Goal: Task Accomplishment & Management: Manage account settings

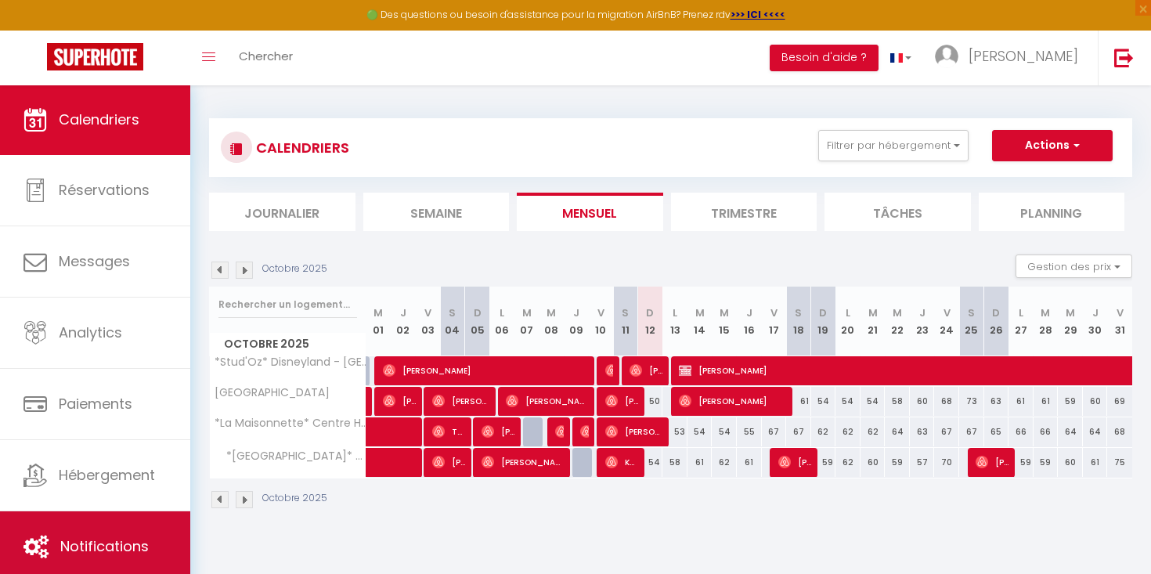
click at [121, 525] on link "Notifications" at bounding box center [95, 546] width 190 height 70
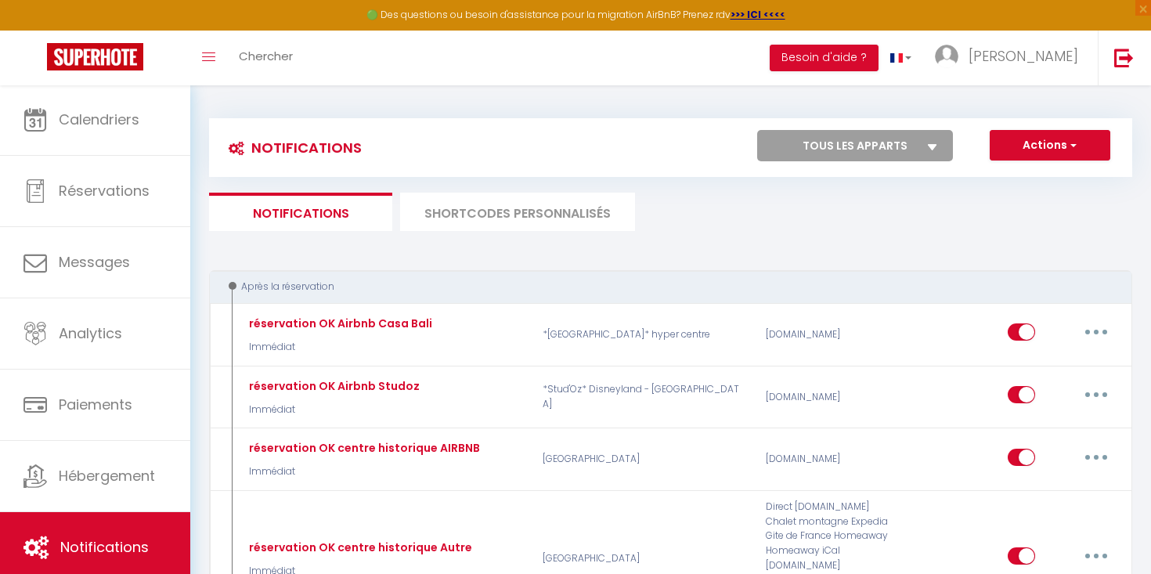
select select
checkbox input "false"
select select
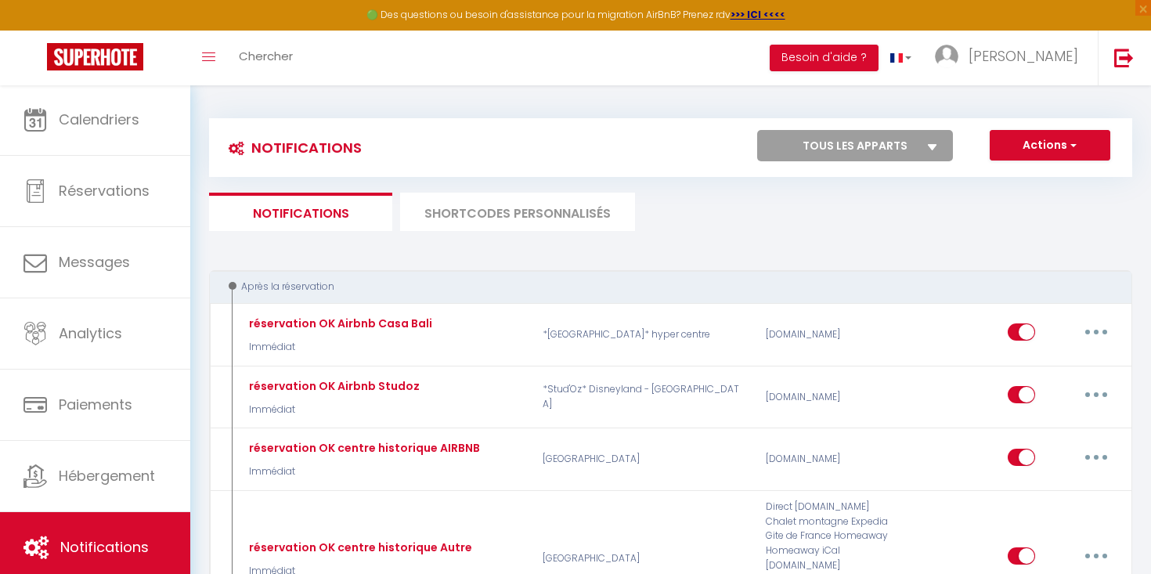
checkbox input "false"
click at [867, 156] on select "Tous les apparts *Stud'Oz* Disneyland - [GEOGRAPHIC_DATA] *[GEOGRAPHIC_DATA]* h…" at bounding box center [855, 145] width 196 height 31
select select "75304"
select select
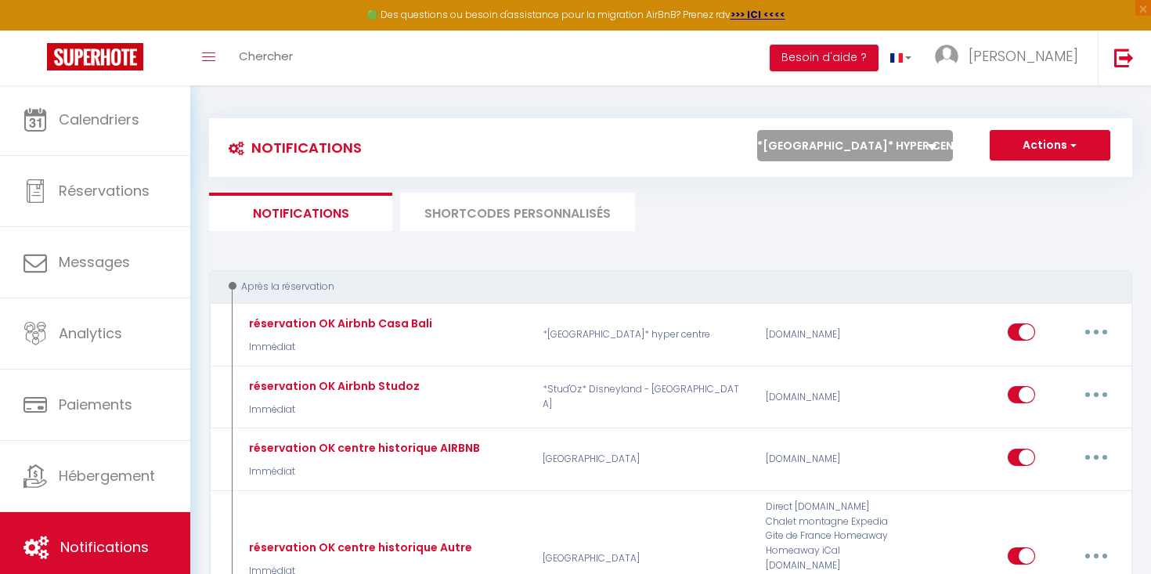
checkbox input "false"
select select
checkbox input "false"
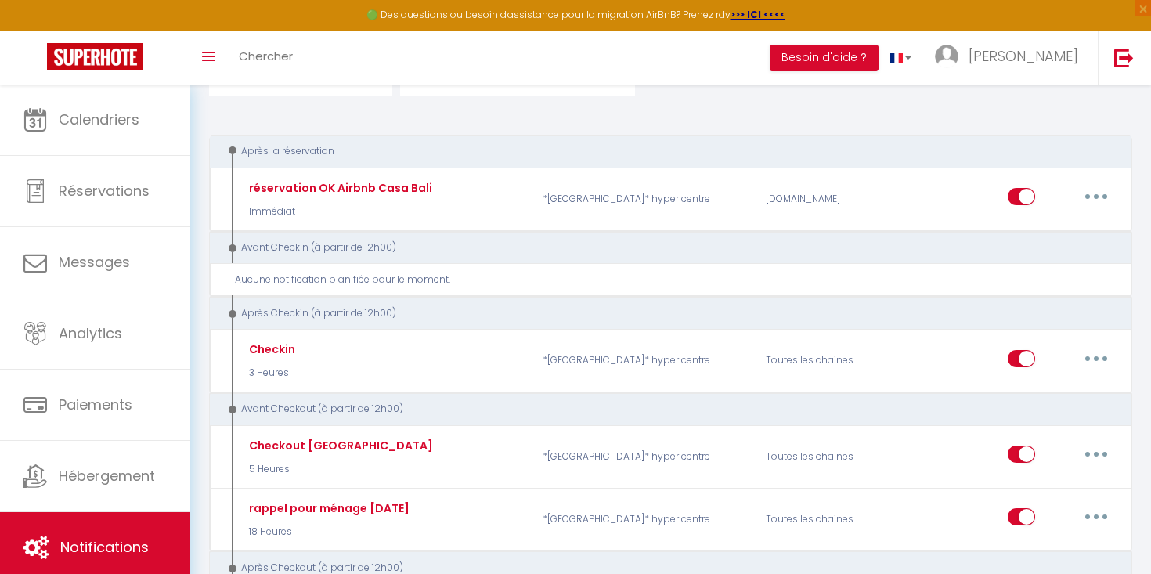
scroll to position [136, 0]
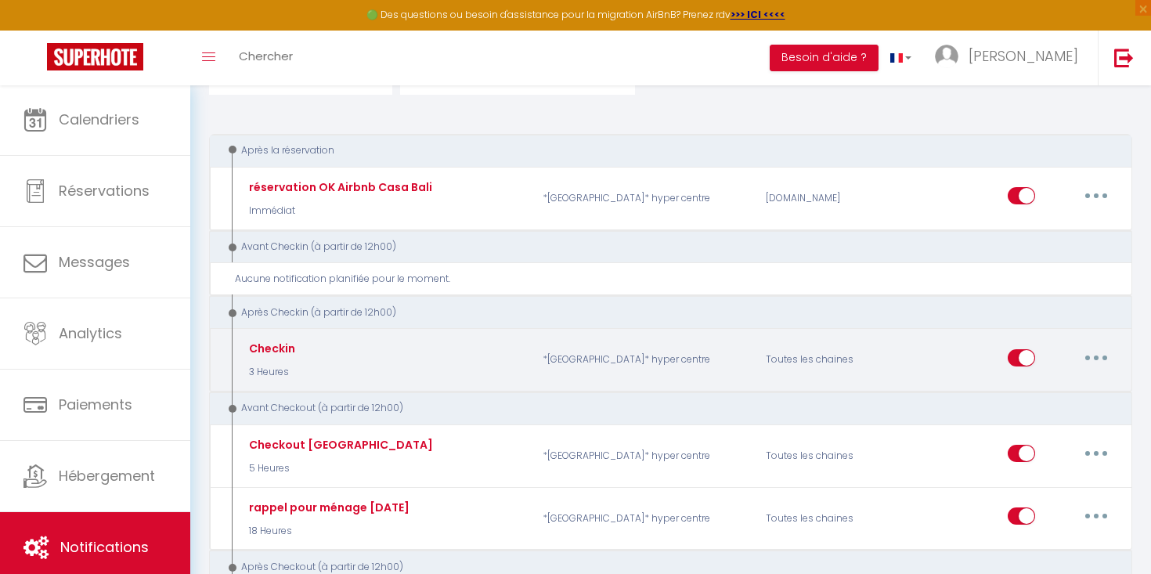
click at [1093, 351] on button "button" at bounding box center [1096, 357] width 44 height 25
click at [1013, 384] on link "Editer" at bounding box center [1055, 393] width 116 height 27
type input "Checkin"
select select "3"
select select "3 Heures"
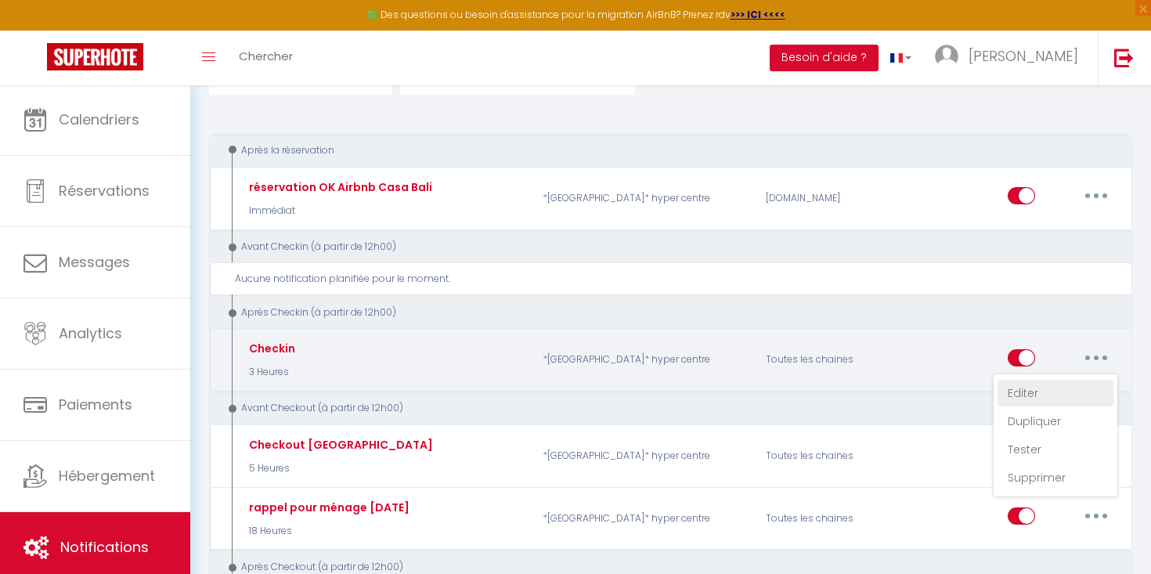
select select "if_deposit_is_paid"
checkbox input "true"
checkbox input "false"
radio input "true"
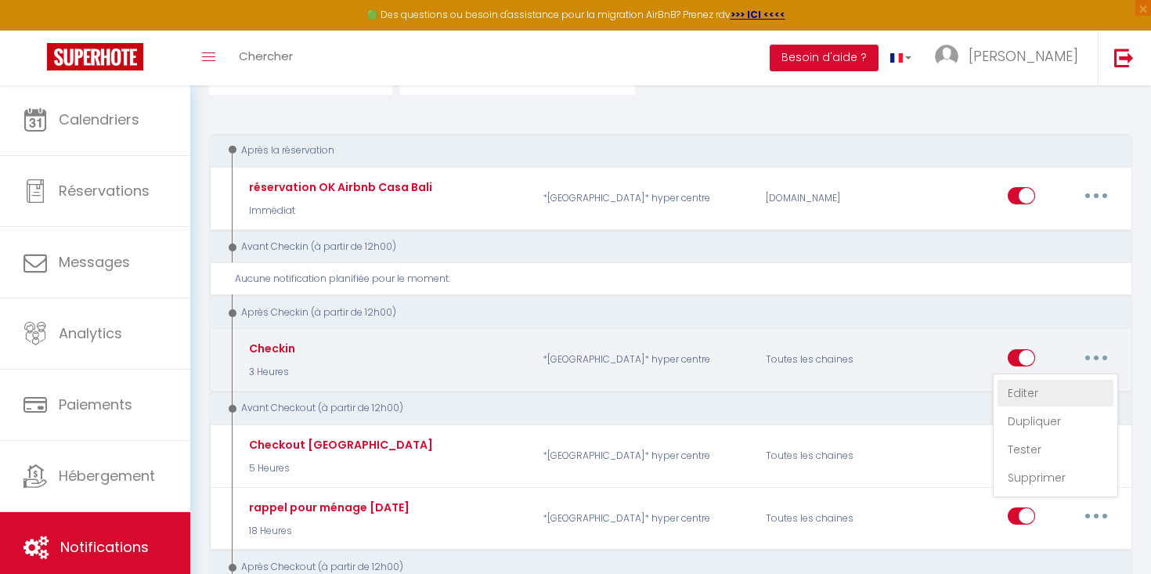
type input "Checkin"
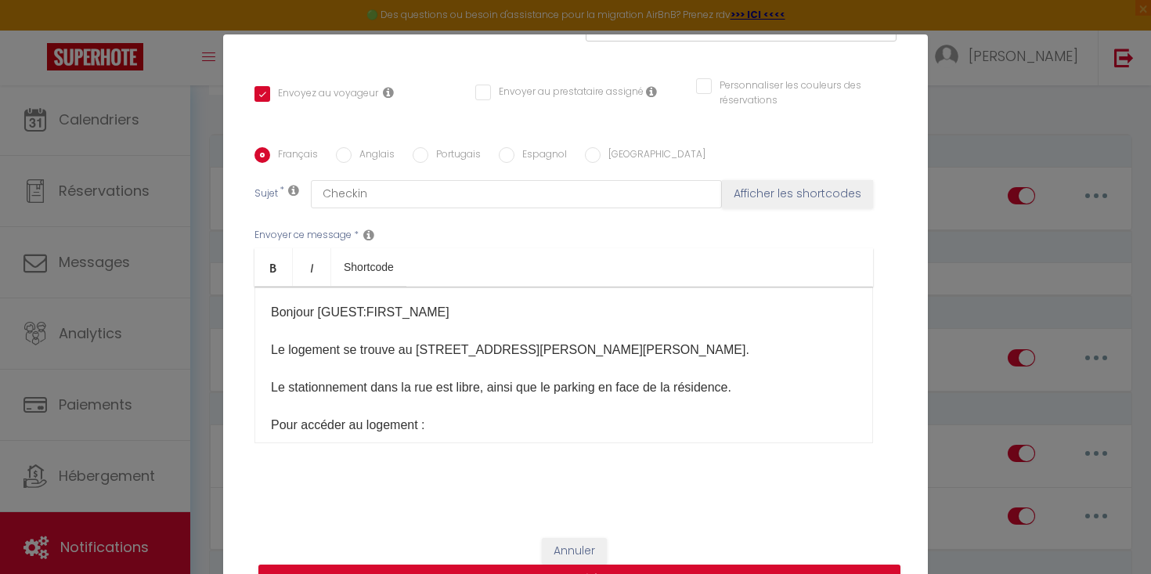
click at [659, 319] on p "Bonjour [GUEST:FIRST_NAME]​ Le logement se trouve au [STREET_ADDRESS][PERSON_NA…" at bounding box center [564, 509] width 586 height 413
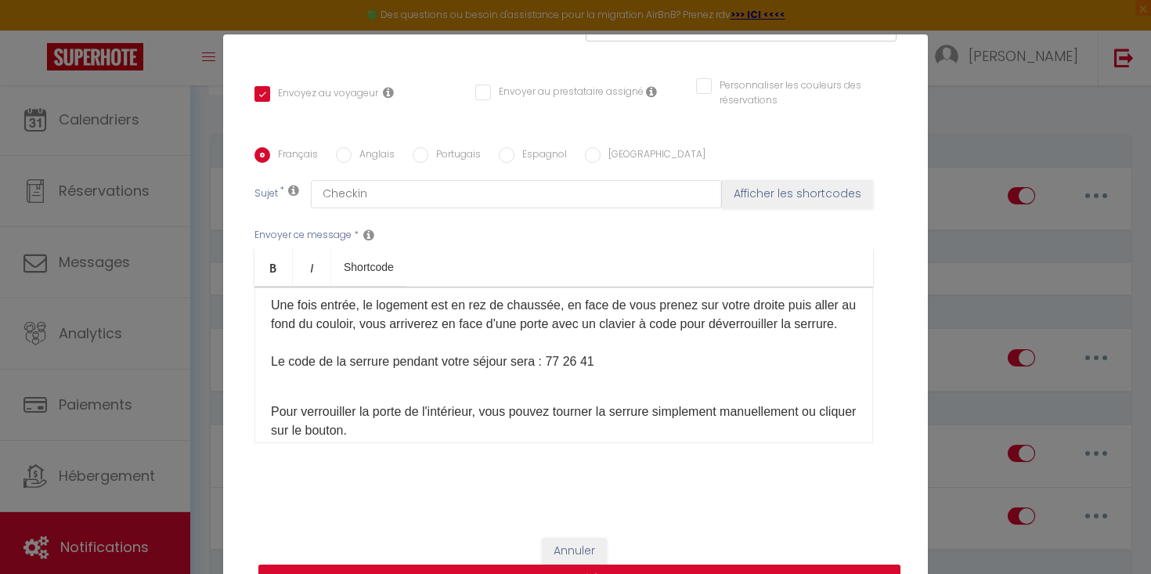
scroll to position [337, 0]
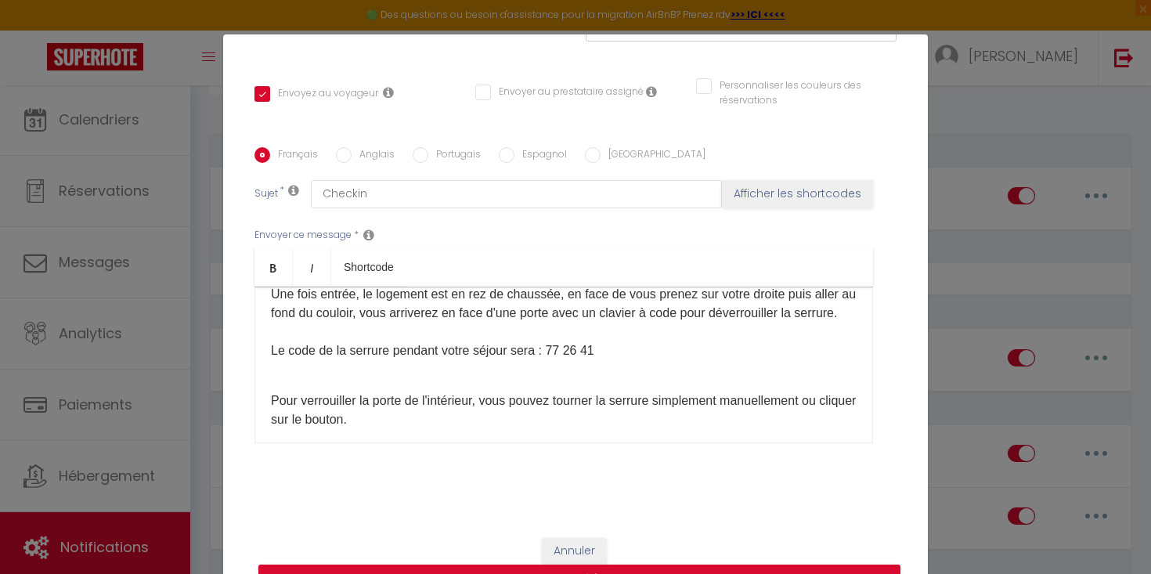
click at [605, 370] on p "Bonjour [GUEST:FIRST_NAME]​ Le logement se trouve au [STREET_ADDRESS][PERSON_NA…" at bounding box center [564, 172] width 586 height 413
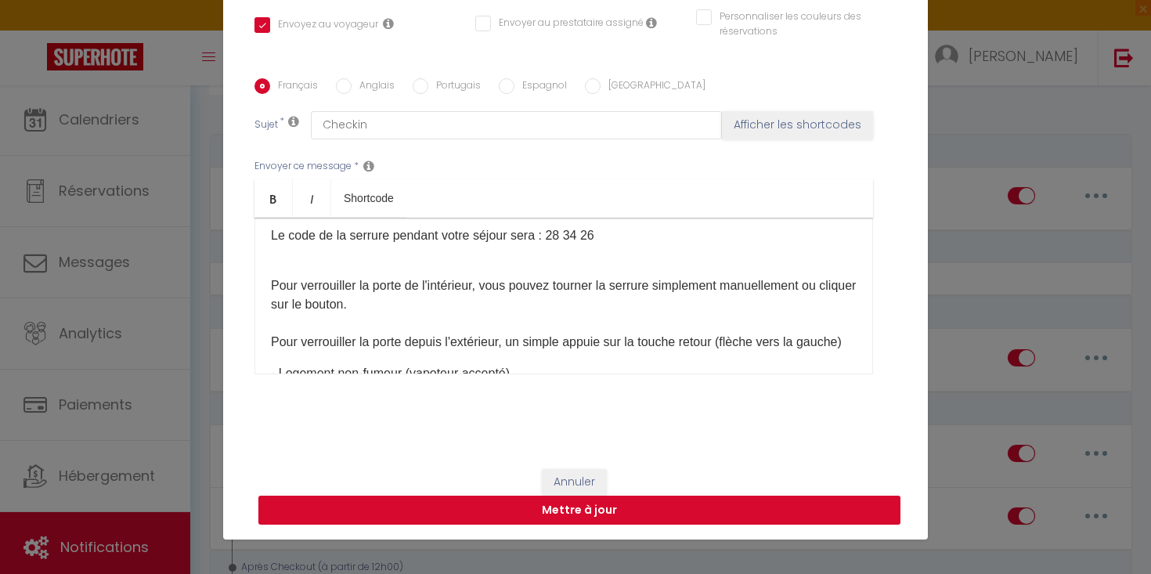
scroll to position [69, 0]
click at [704, 510] on button "Mettre à jour" at bounding box center [579, 511] width 642 height 30
checkbox input "true"
checkbox input "false"
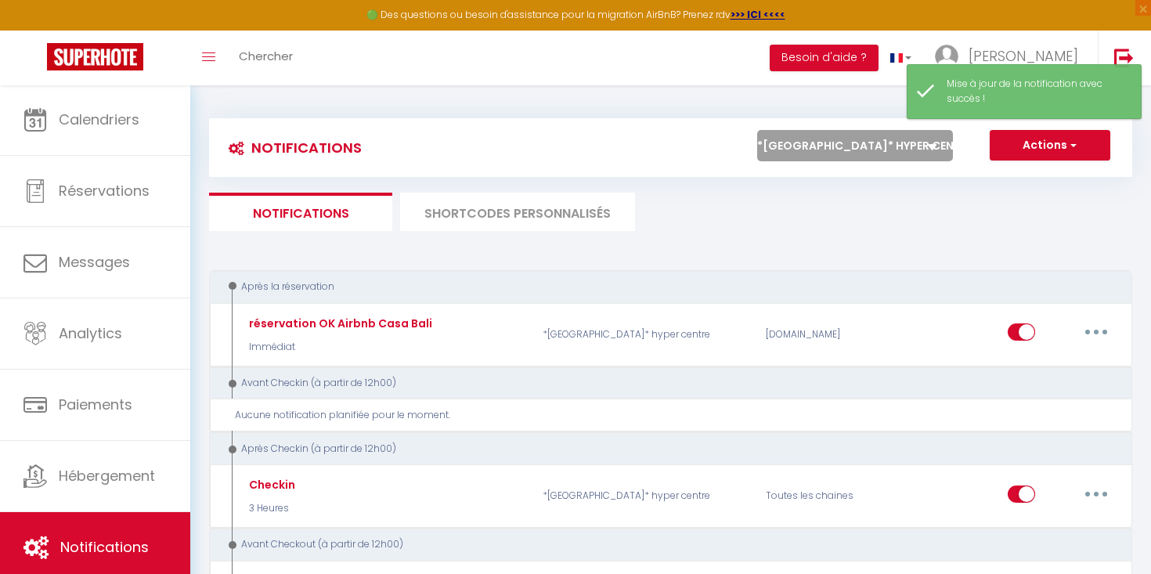
scroll to position [0, 0]
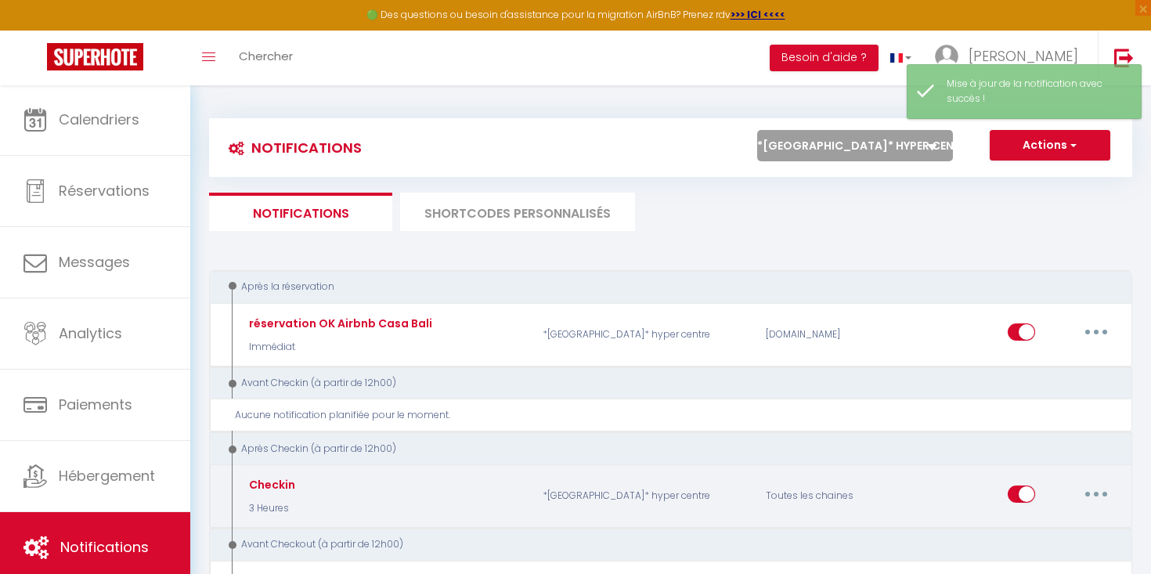
click at [1105, 496] on button "button" at bounding box center [1096, 494] width 44 height 25
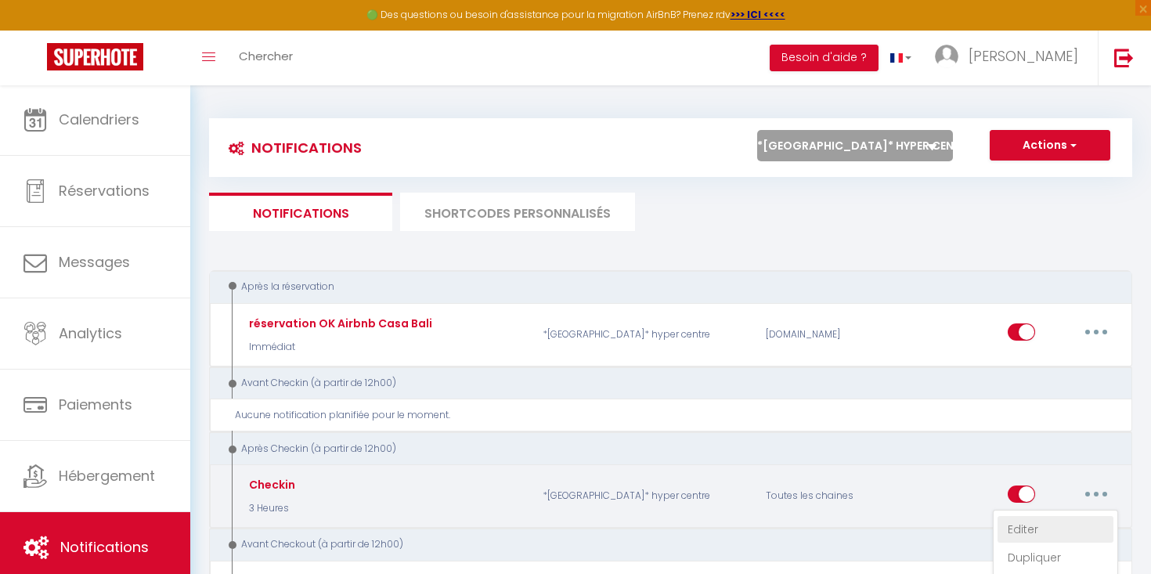
click at [1025, 520] on link "Editer" at bounding box center [1055, 529] width 116 height 27
type input "Checkin"
select select "3"
select select "3 Heures"
select select "if_deposit_is_paid"
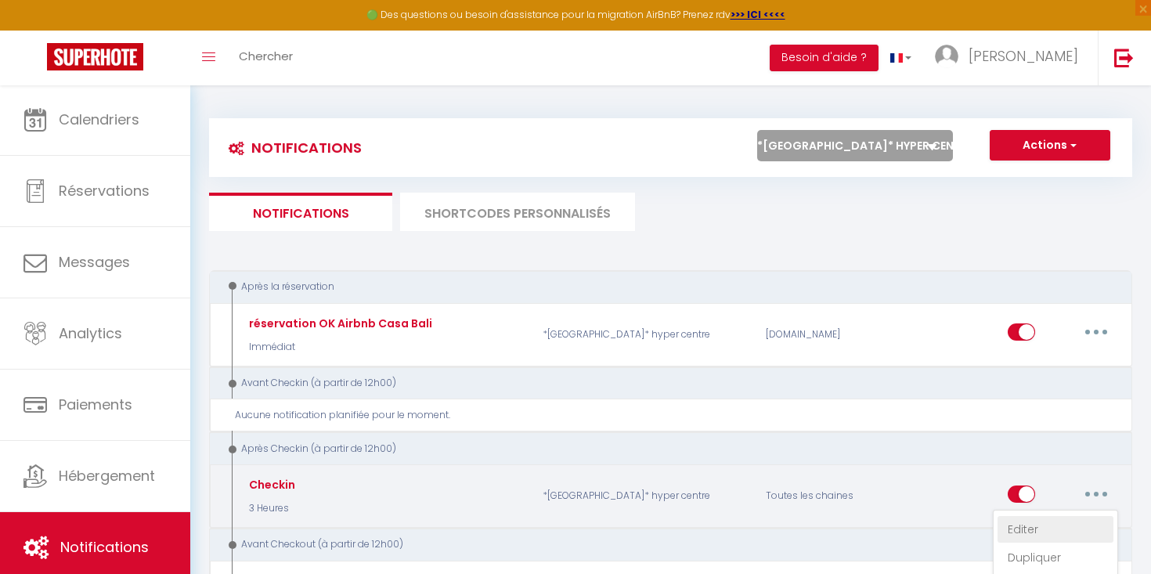
checkbox input "true"
checkbox input "false"
radio input "true"
type input "Checkin"
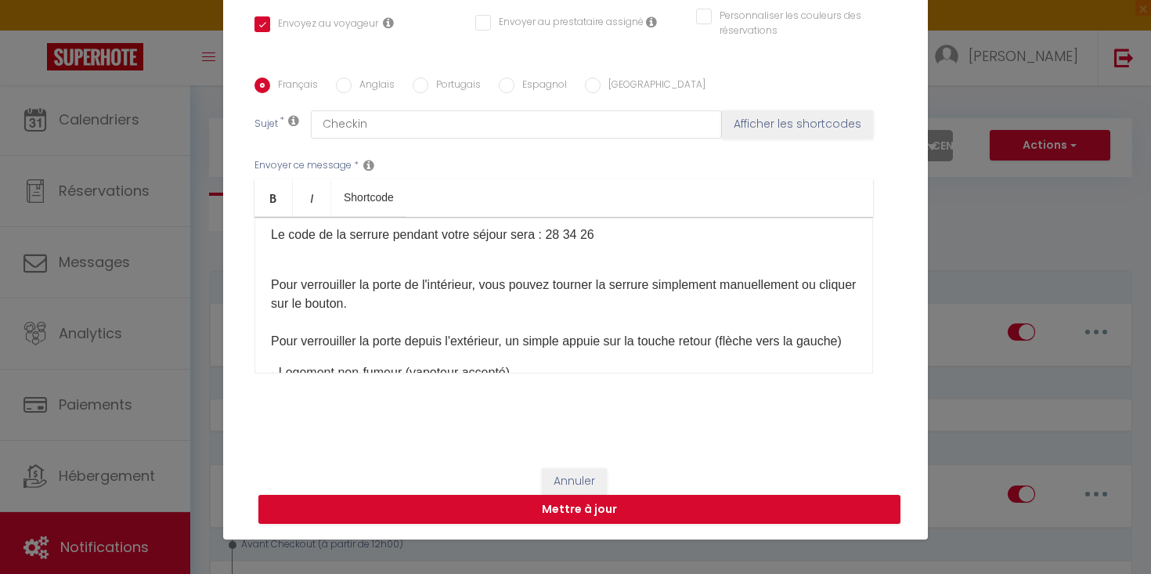
scroll to position [320, 0]
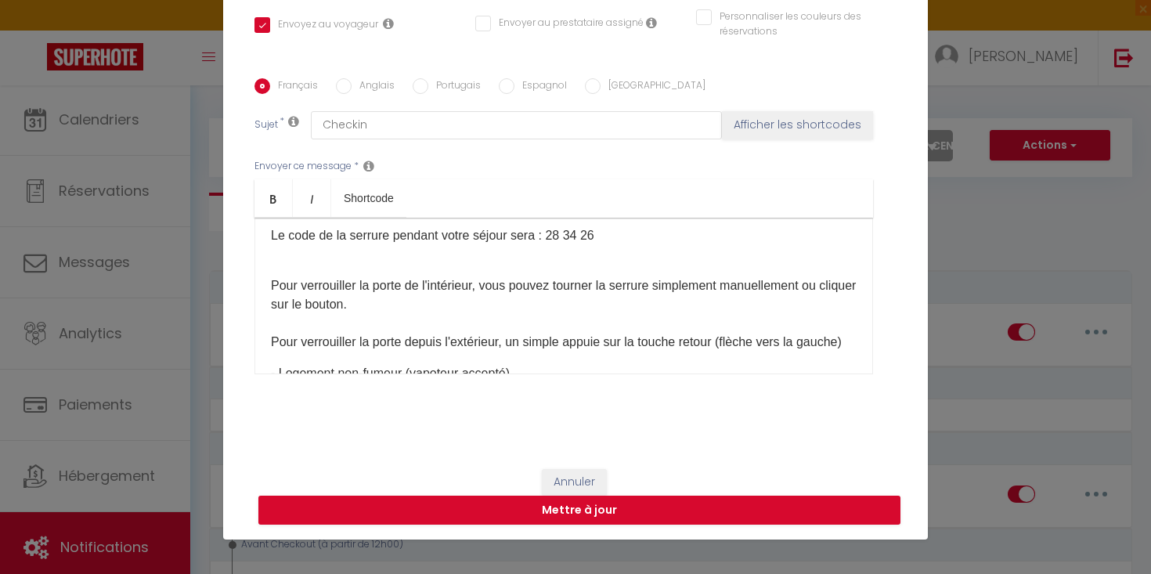
click at [593, 326] on p "Pour verrouiller la porte de l'intérieur, vous pouvez tourner la serrure simple…" at bounding box center [564, 313] width 586 height 75
click at [927, 363] on div "Titre * Checkin Pour cet hébergement Sélectionner les hébergements Tous les app…" at bounding box center [575, 78] width 705 height 749
click at [949, 338] on div "Modifier la notification × Titre * Checkin Pour cet hébergement Sélectionner le…" at bounding box center [575, 287] width 1151 height 574
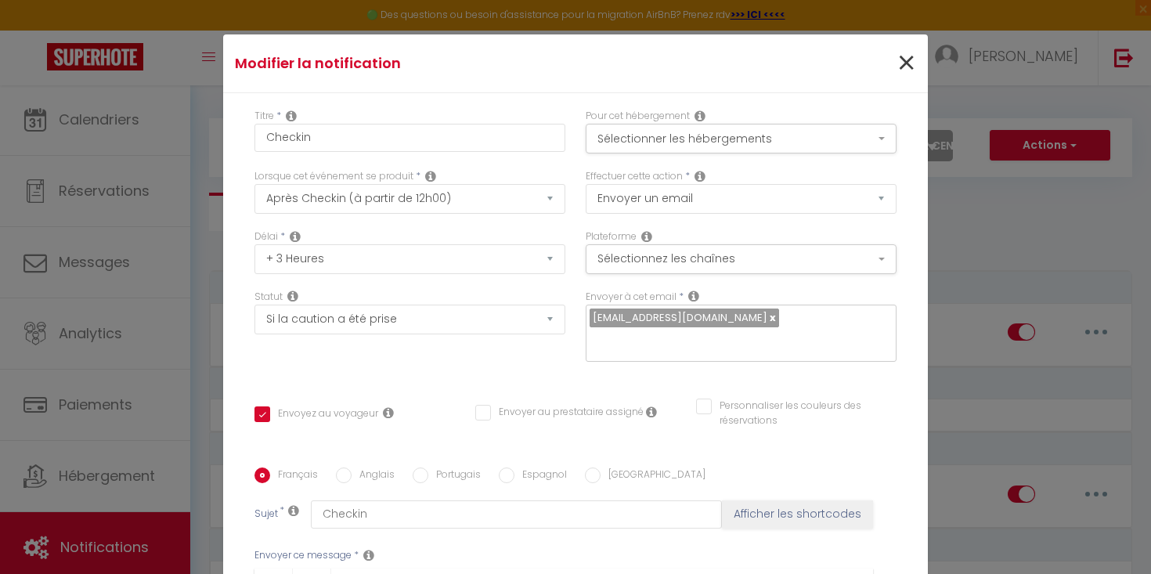
scroll to position [0, 0]
click at [907, 56] on span "×" at bounding box center [906, 63] width 20 height 47
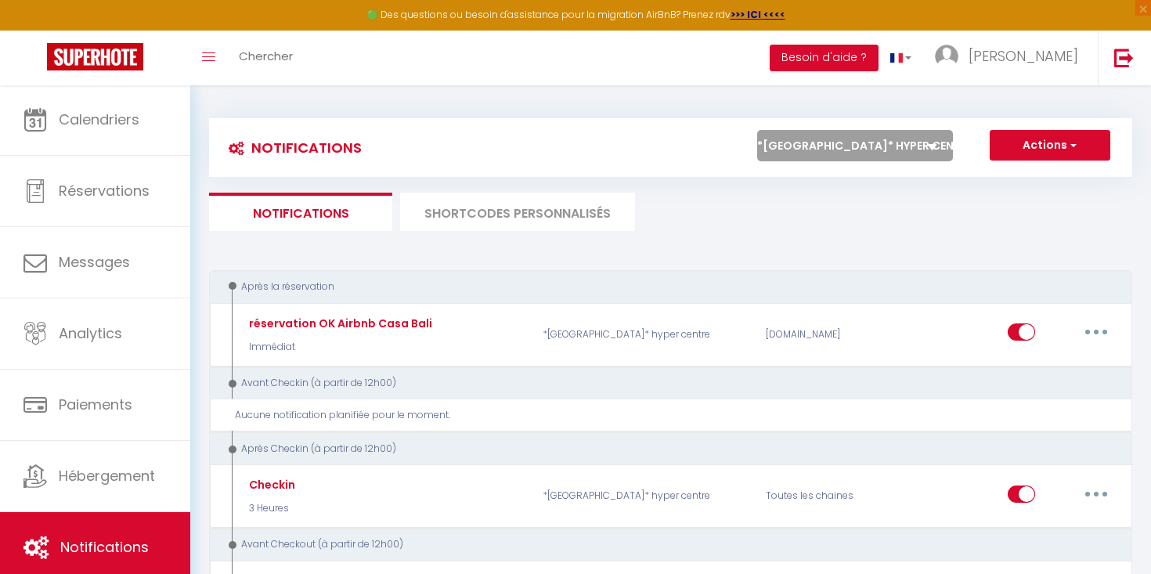
click at [787, 225] on ul "Notifications SHORTCODES PERSONNALISÉS" at bounding box center [670, 212] width 923 height 38
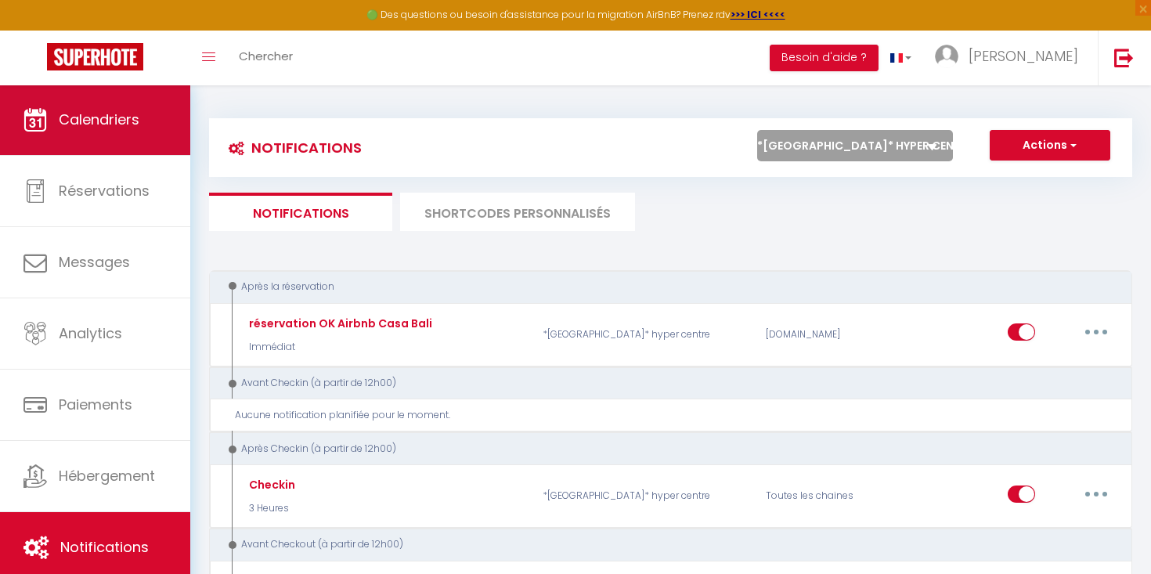
click at [97, 124] on span "Calendriers" at bounding box center [99, 120] width 81 height 20
